Goal: Task Accomplishment & Management: Use online tool/utility

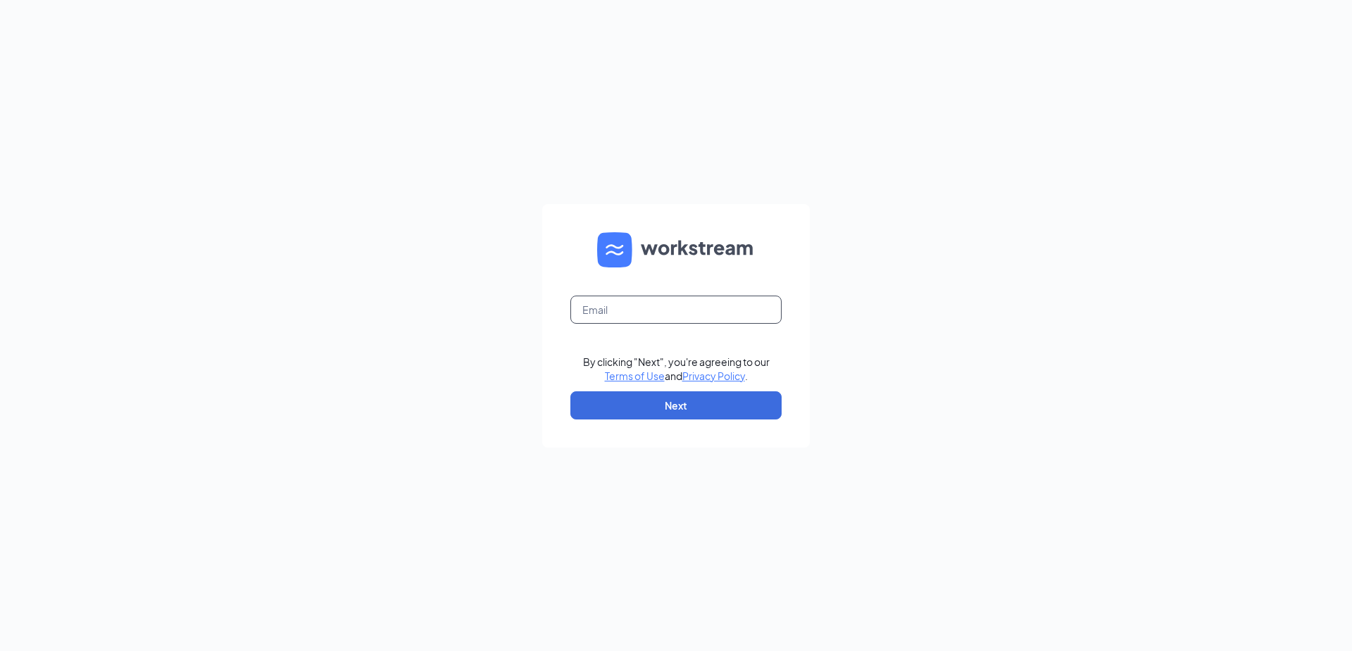
drag, startPoint x: 658, startPoint y: 305, endPoint x: 658, endPoint y: 298, distance: 7.1
click at [658, 298] on input "text" at bounding box center [675, 310] width 211 height 28
type input "culversofmadisonheights@gmail.com"
click at [609, 431] on form "culversofmadisonheights@gmail.com By clicking "Next", you're agreeing to our Te…" at bounding box center [676, 326] width 268 height 244
click at [612, 418] on button "Next" at bounding box center [675, 405] width 211 height 28
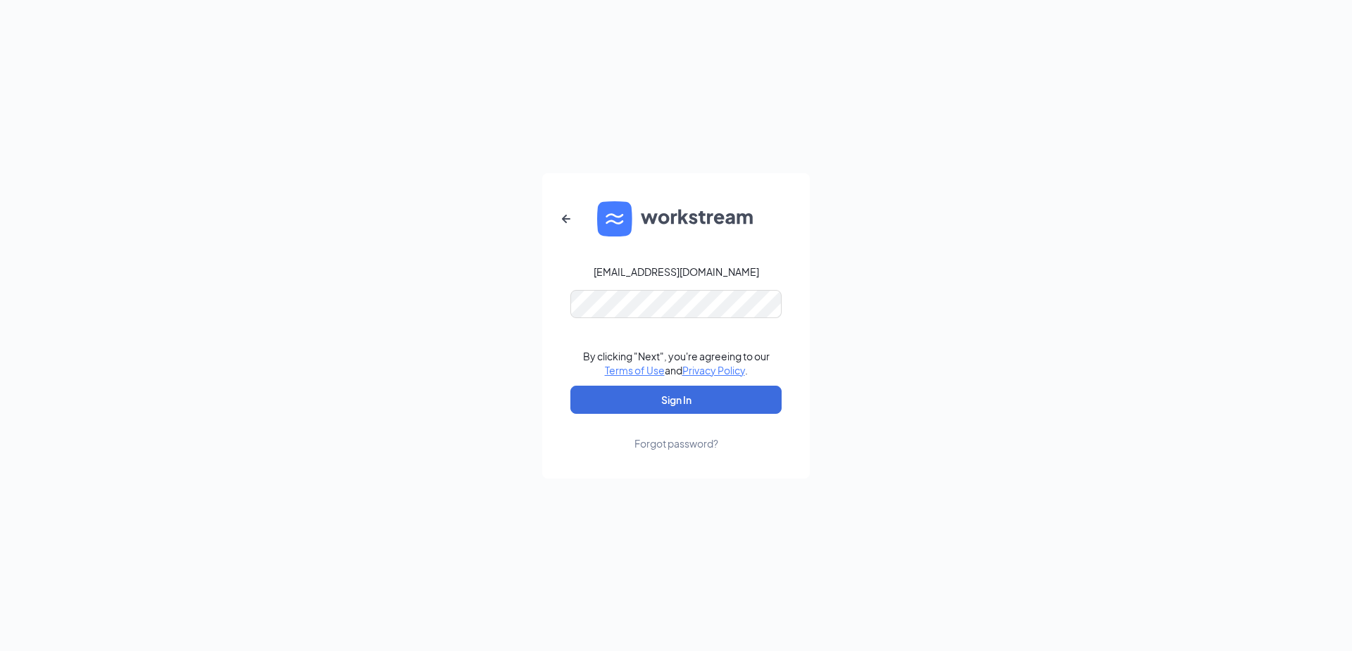
click at [612, 415] on form "culversofmadisonheights@gmail.com By clicking "Next", you're agreeing to our Te…" at bounding box center [676, 326] width 268 height 306
click at [615, 398] on button "Sign In" at bounding box center [675, 400] width 211 height 28
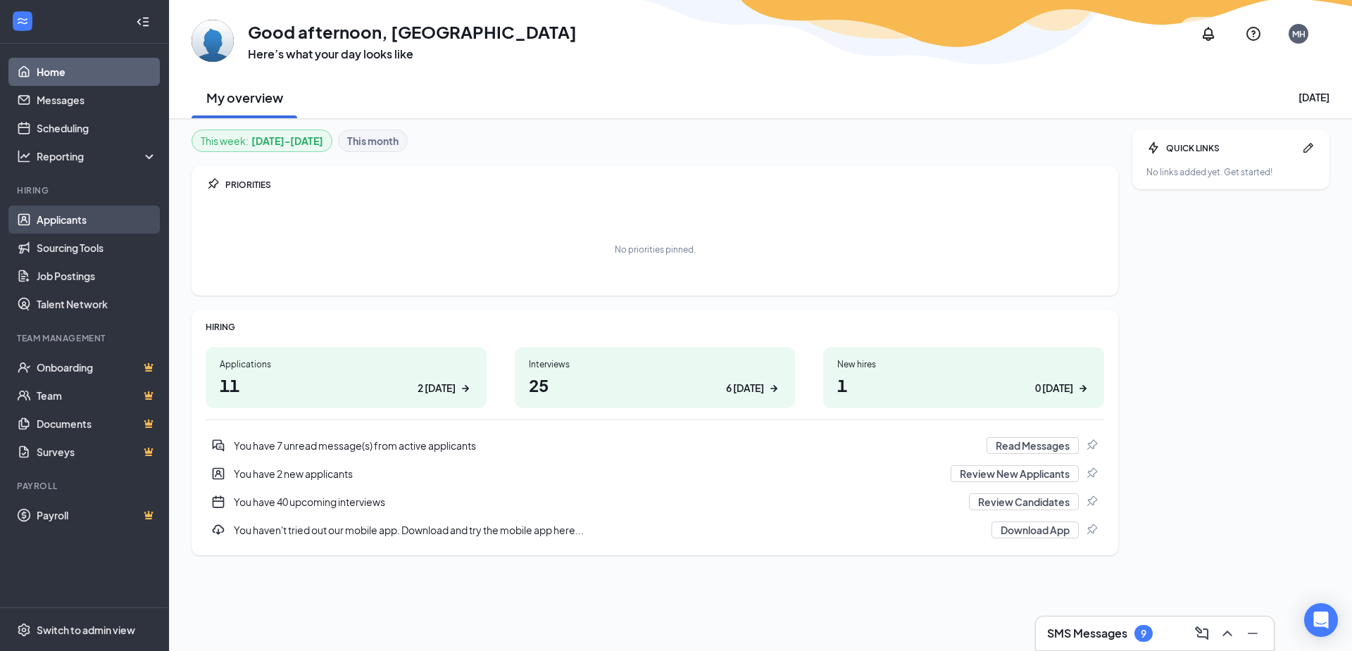
click at [103, 219] on link "Applicants" at bounding box center [97, 220] width 120 height 28
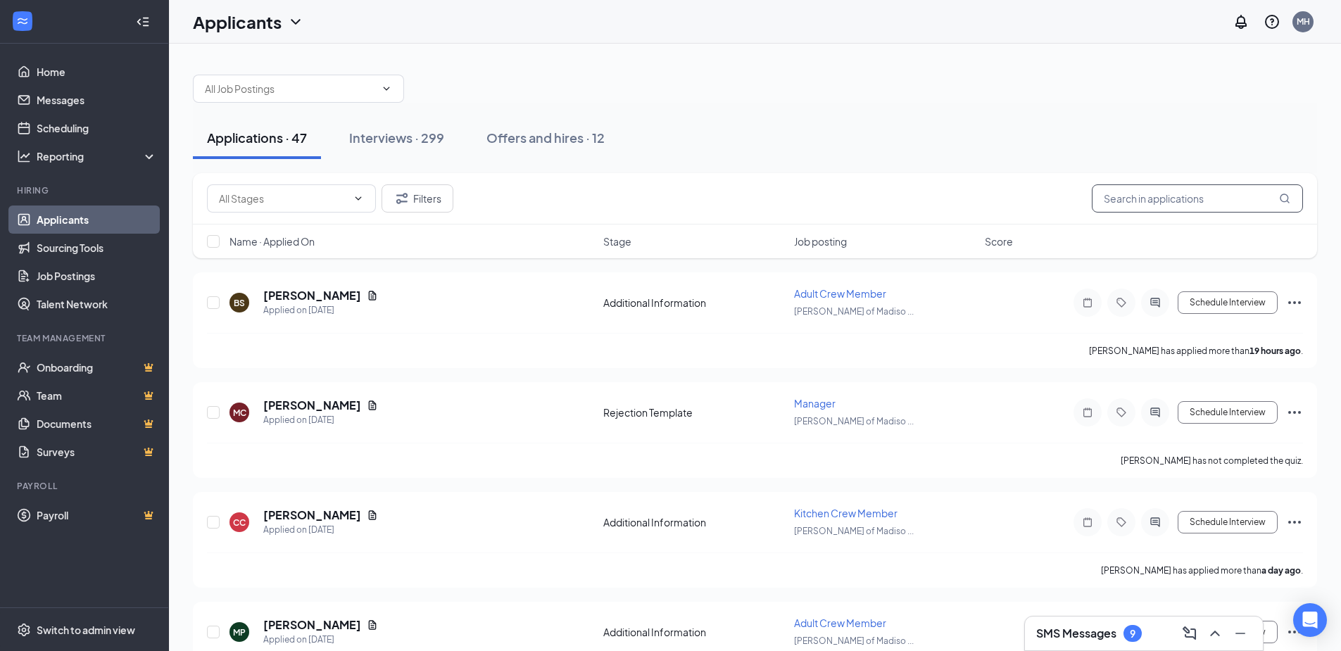
click at [1119, 204] on input "text" at bounding box center [1197, 198] width 211 height 28
click at [386, 136] on div "Interviews · 299" at bounding box center [396, 138] width 95 height 18
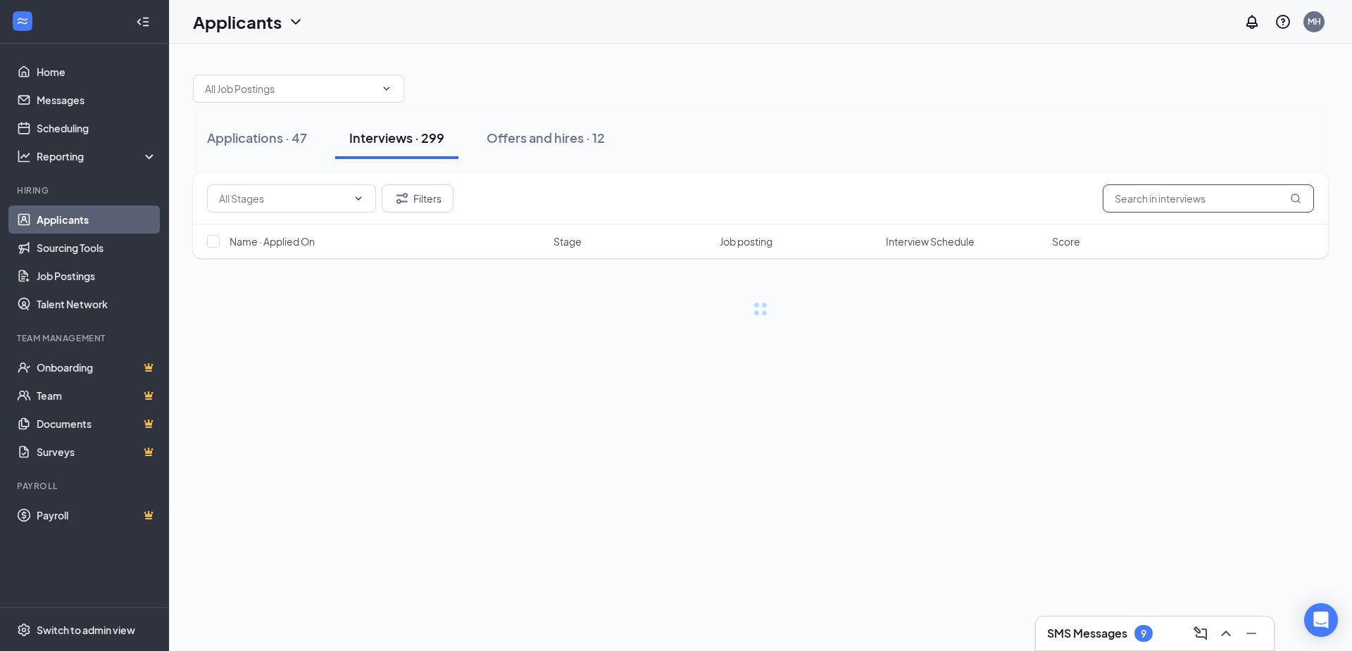
click at [1112, 201] on input "text" at bounding box center [1207, 198] width 211 height 28
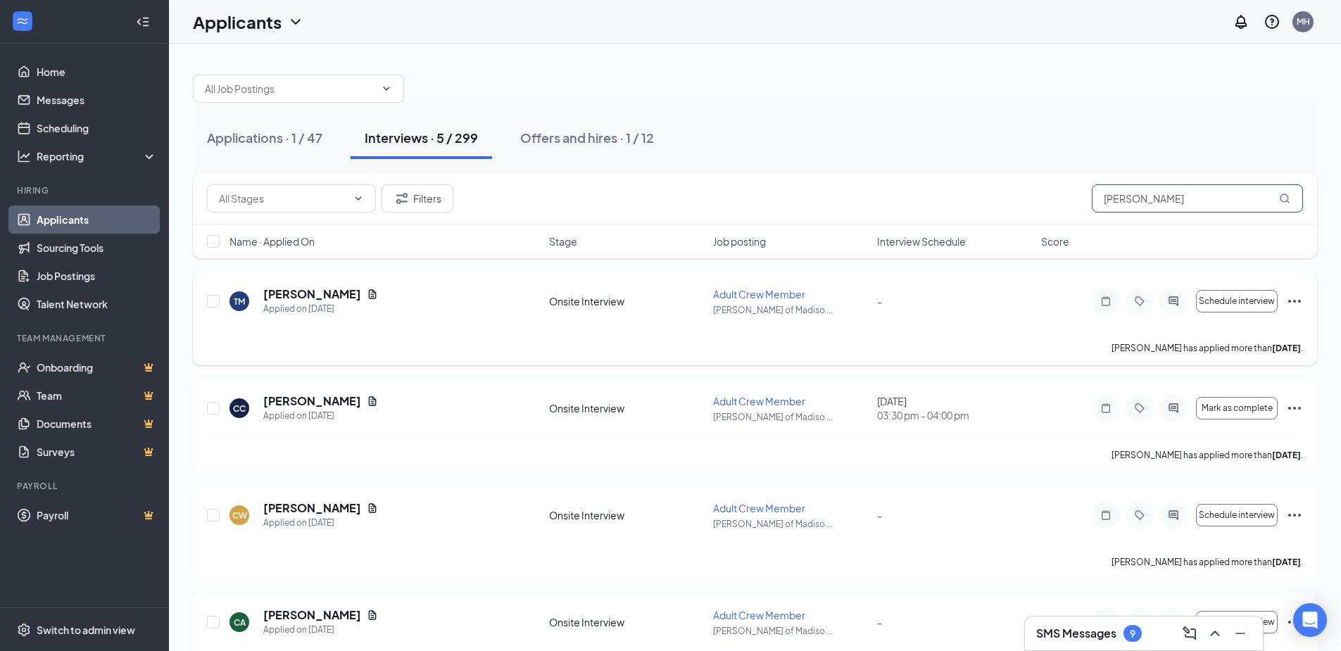
type input "[PERSON_NAME]"
click at [1292, 303] on icon "Ellipses" at bounding box center [1294, 301] width 17 height 17
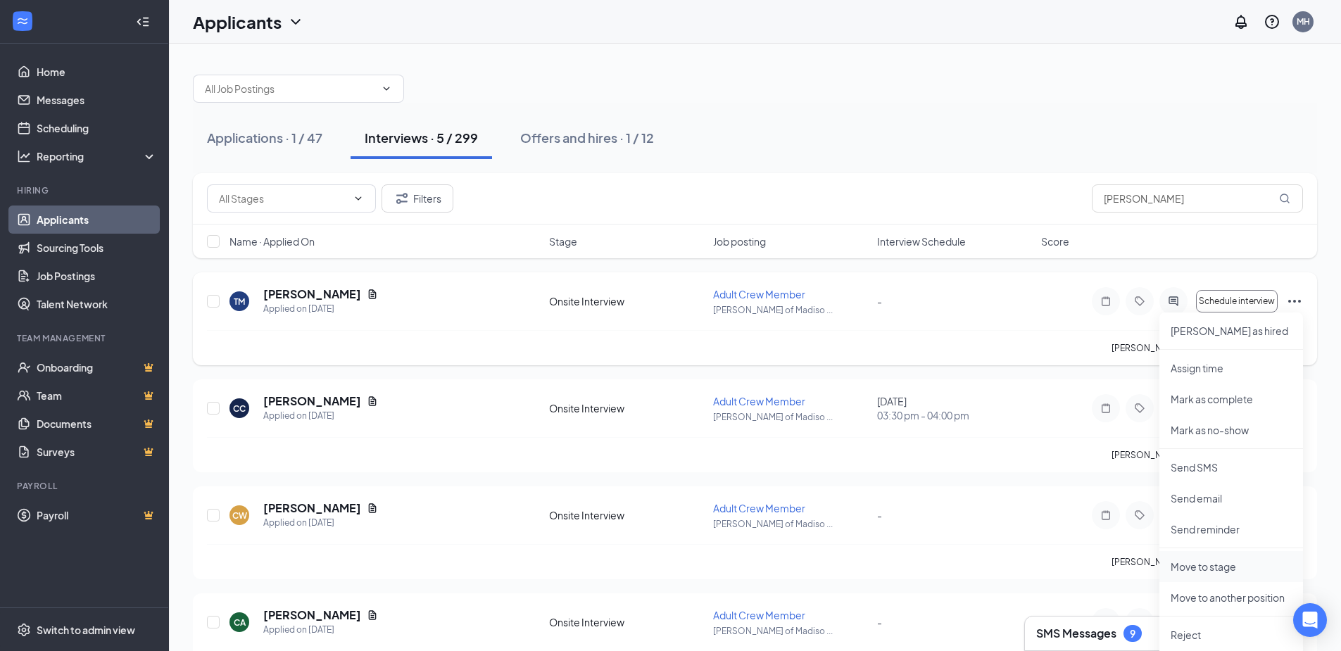
click at [1214, 571] on p "Move to stage" at bounding box center [1231, 567] width 121 height 14
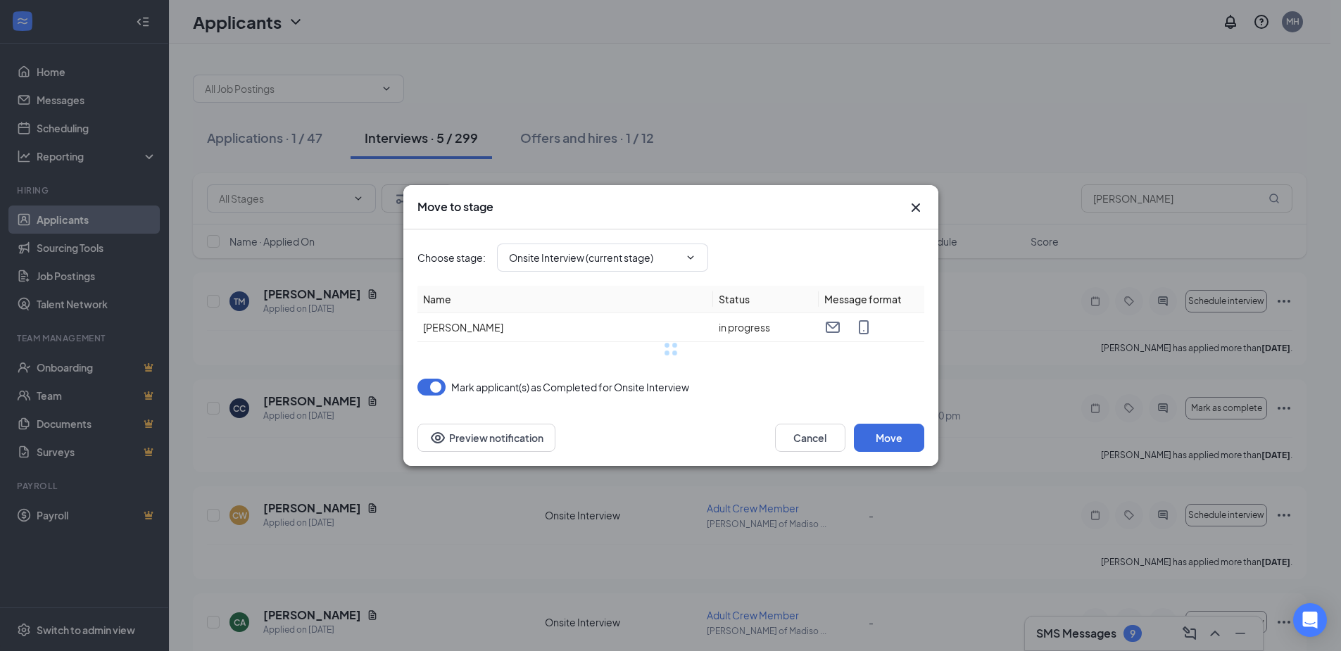
type input "Background Check (next stage)"
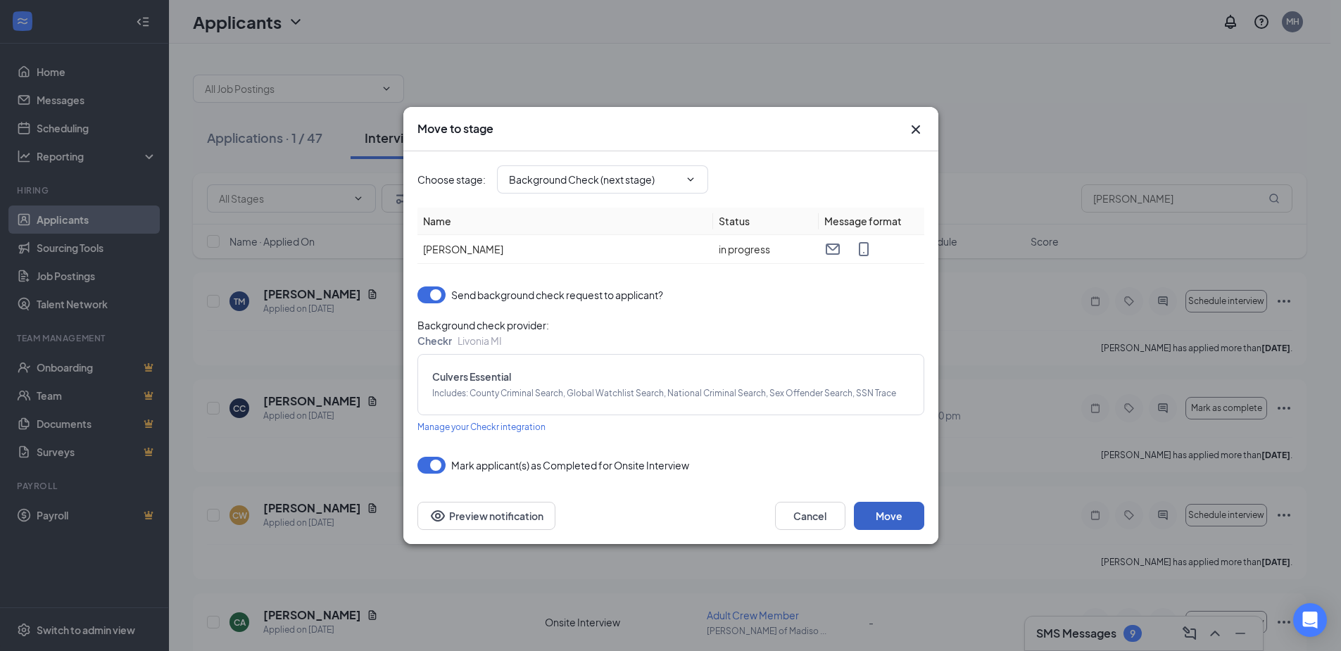
click at [898, 512] on button "Move" at bounding box center [889, 516] width 70 height 28
